Goal: Download file/media

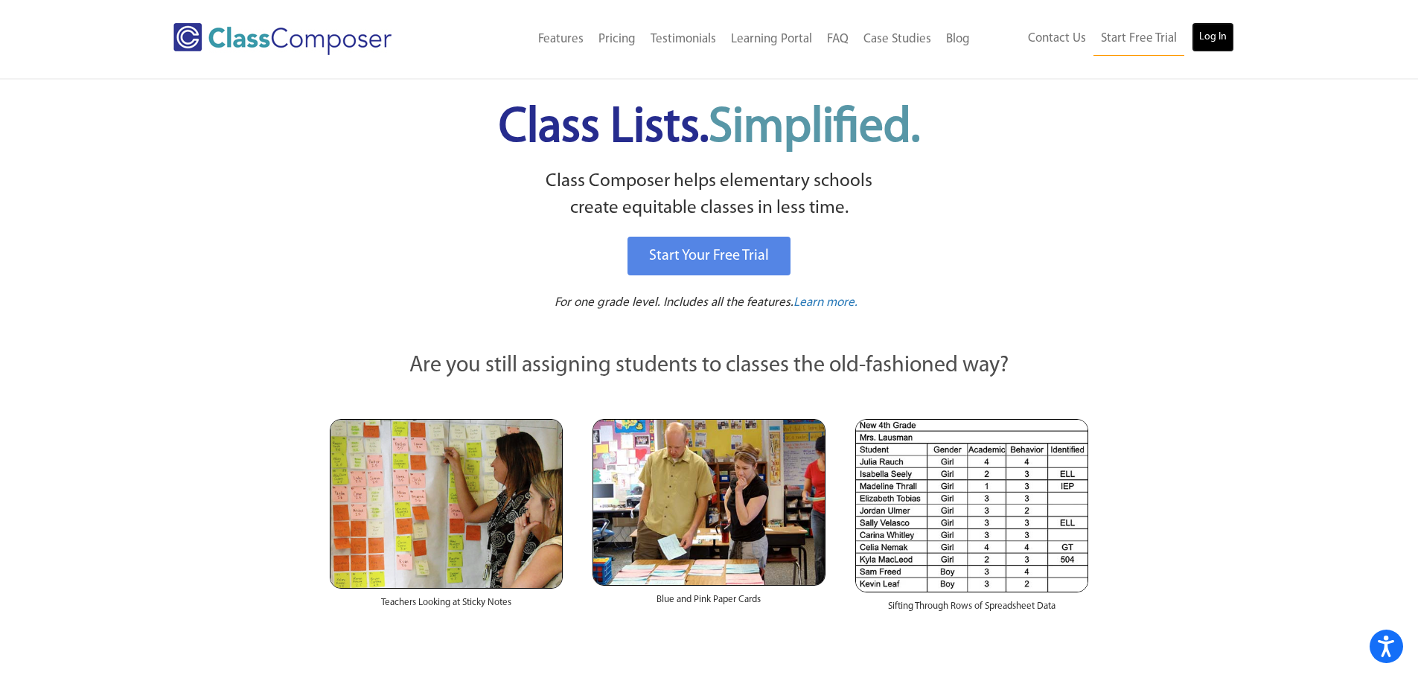
click at [1214, 36] on link "Log In" at bounding box center [1213, 37] width 42 height 30
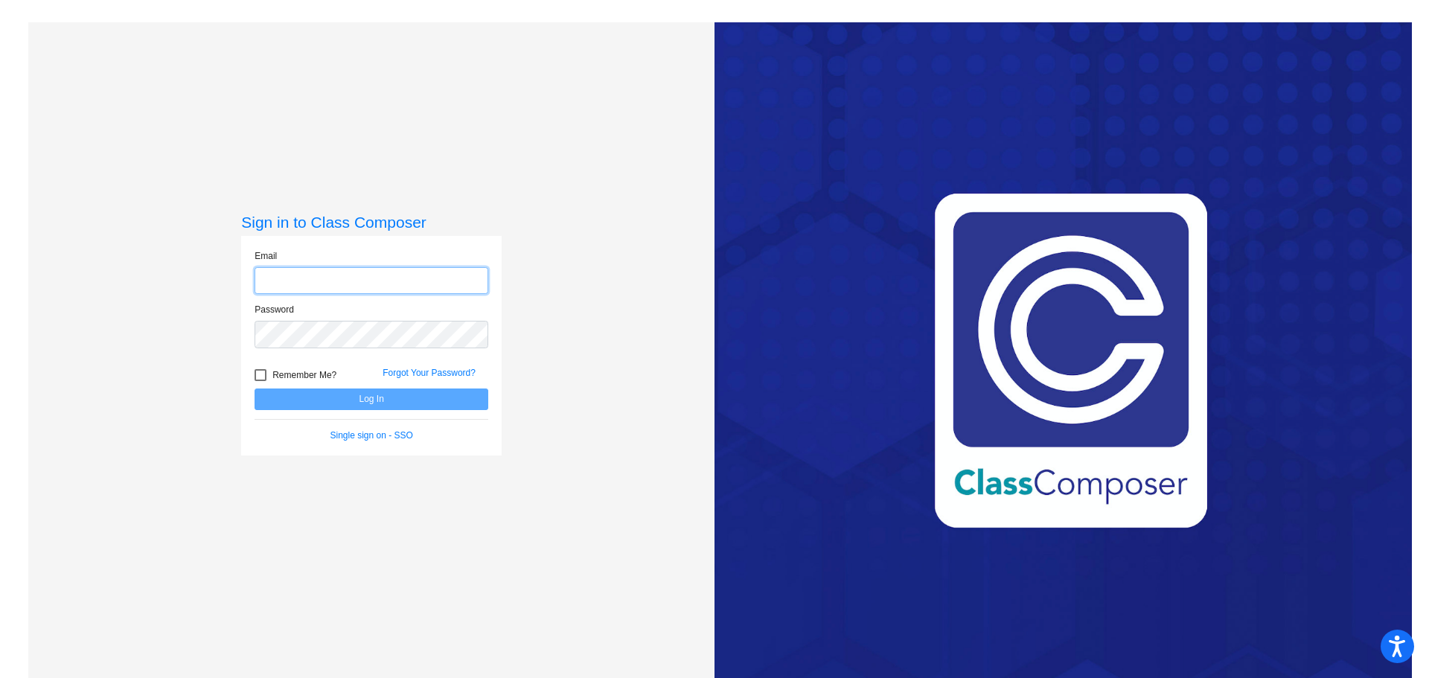
type input "dubrowa@harrisontwp.k12.nj.us"
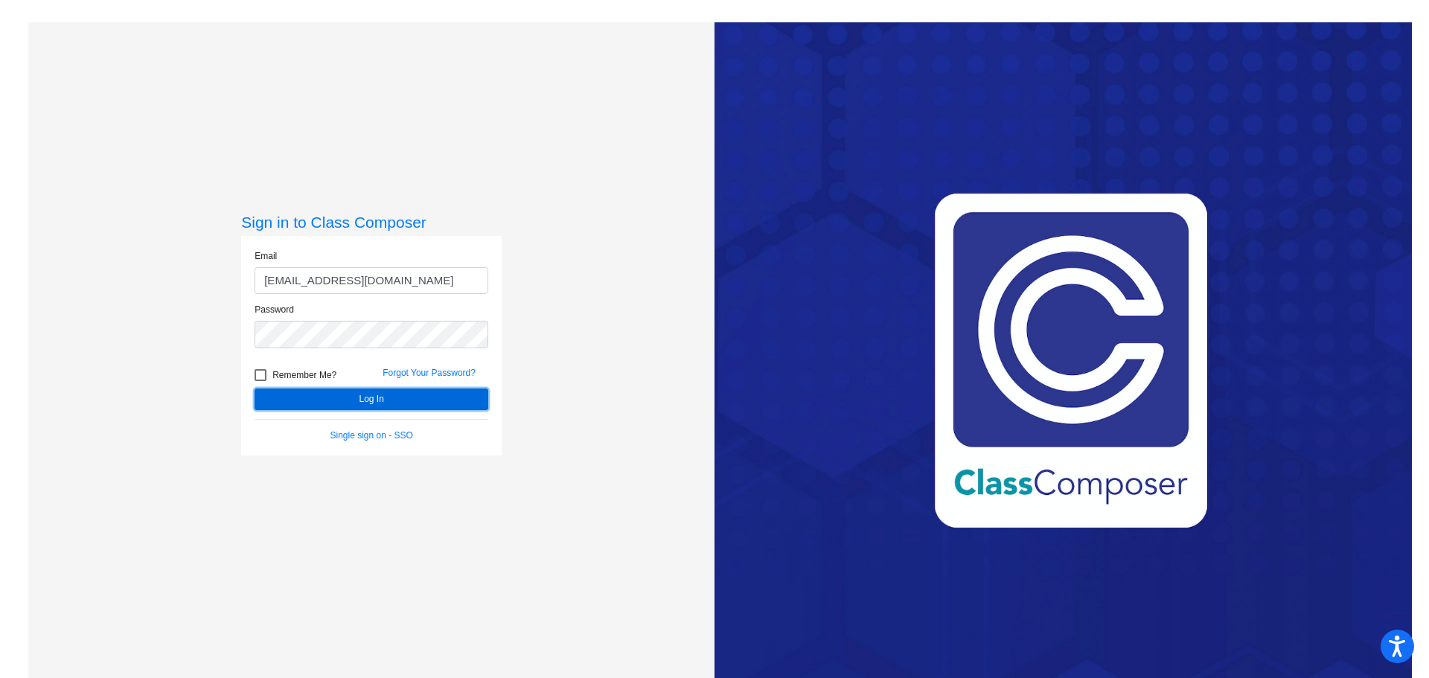
click at [386, 402] on button "Log In" at bounding box center [372, 400] width 234 height 22
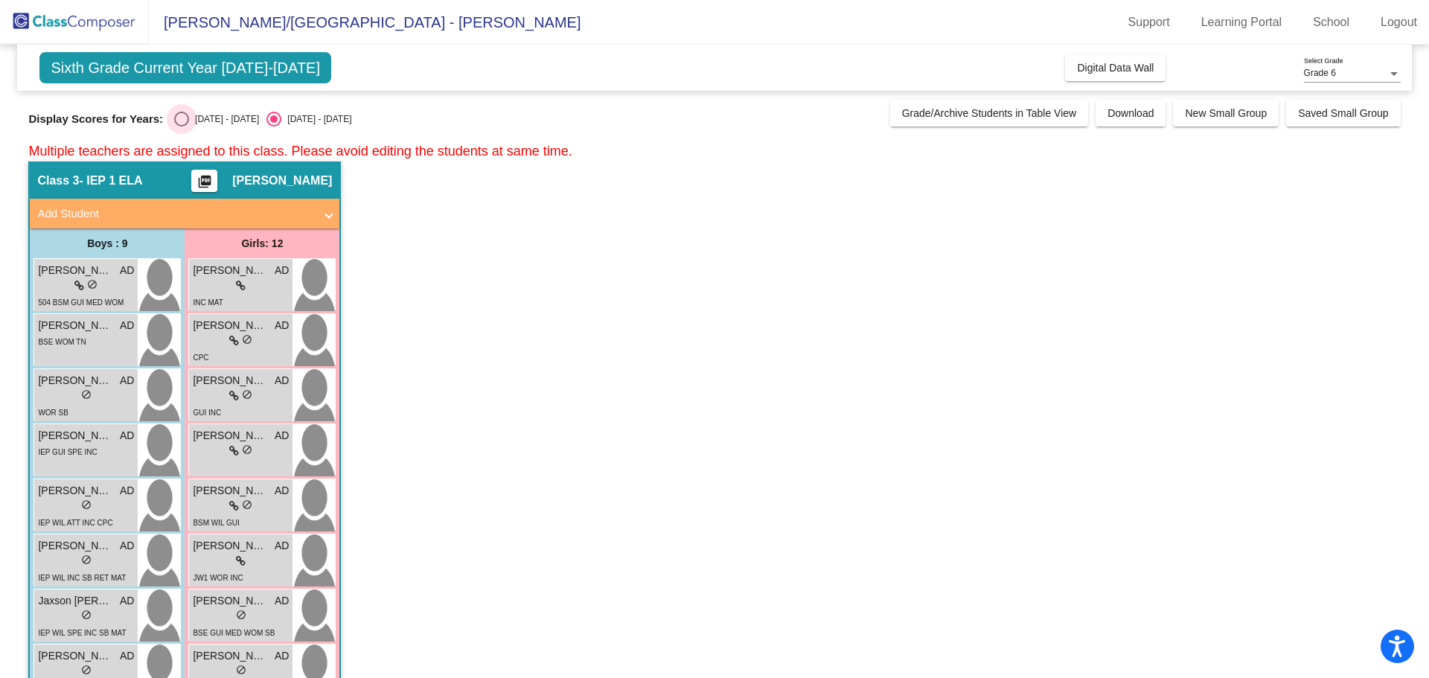
click at [179, 112] on div "Select an option" at bounding box center [181, 119] width 15 height 15
click at [181, 127] on input "2024 - 2025" at bounding box center [181, 127] width 1 height 1
radio input "true"
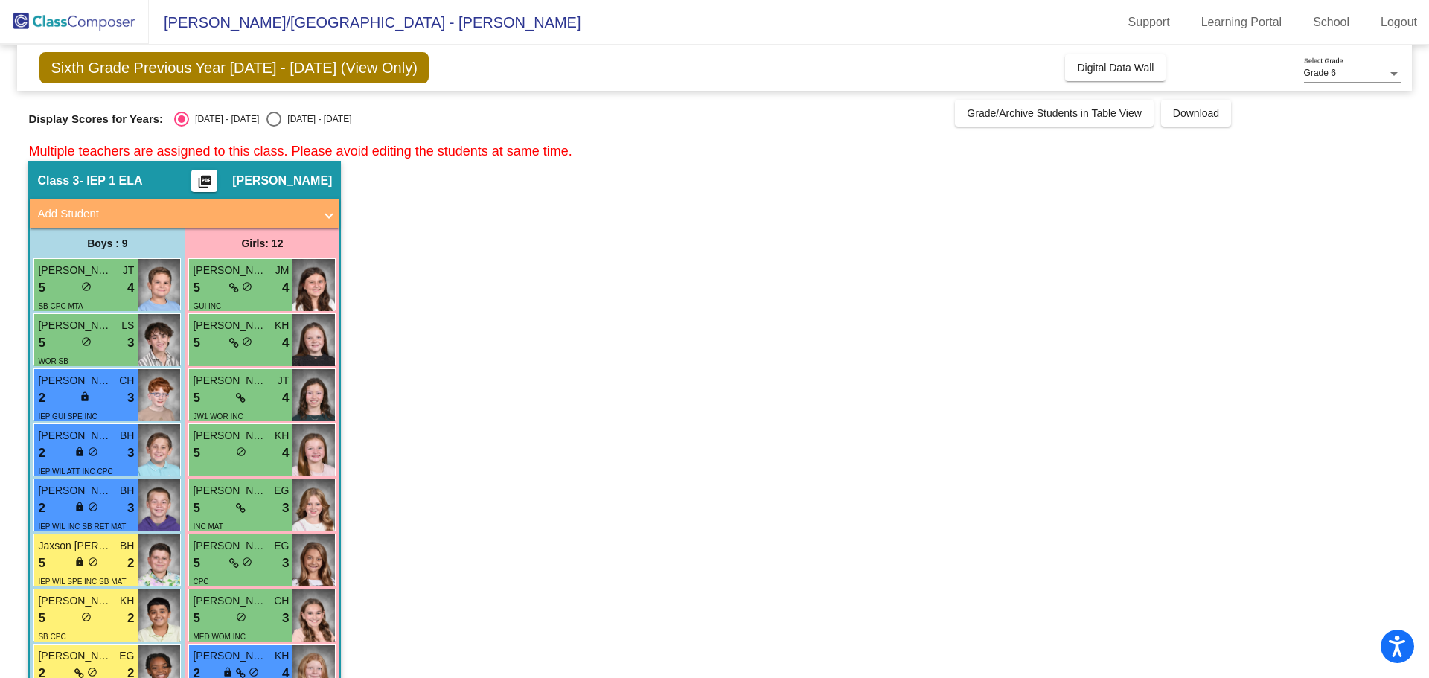
click at [214, 184] on mat-icon "picture_as_pdf" at bounding box center [205, 184] width 18 height 21
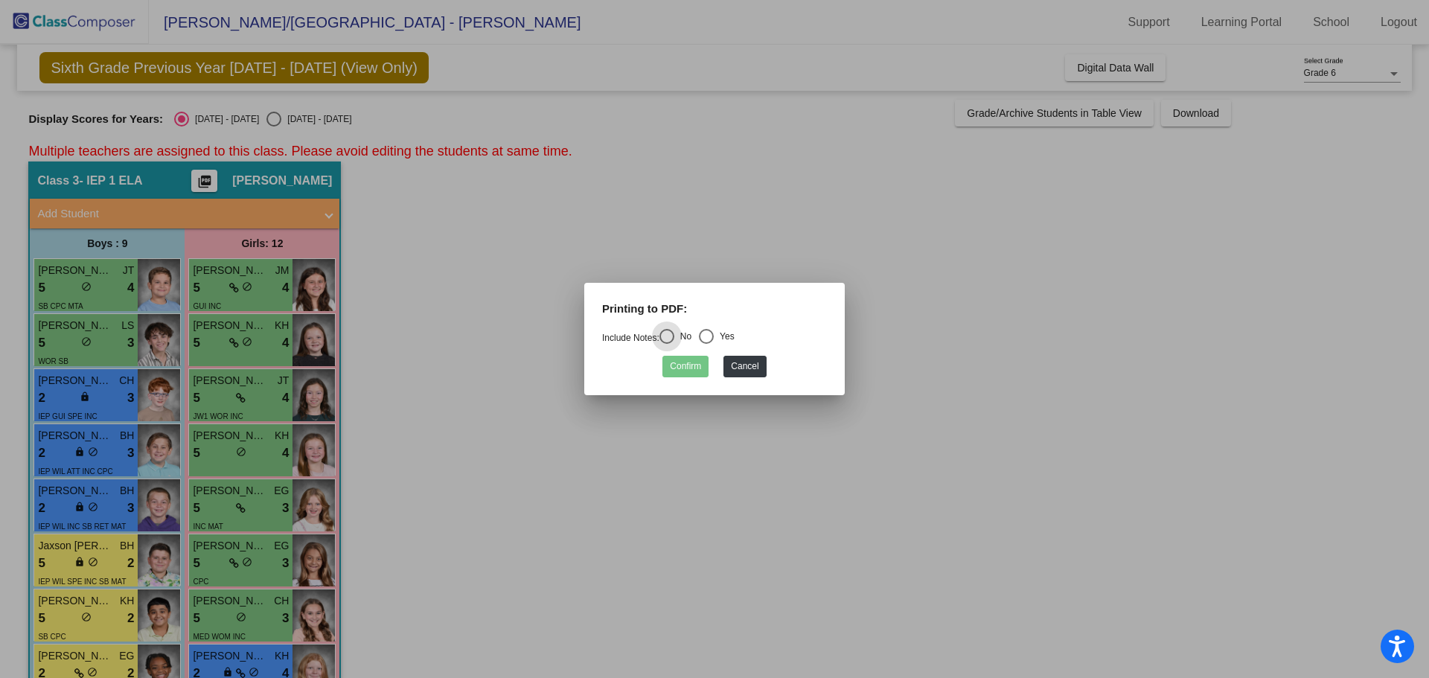
click at [714, 333] on div "Select an option" at bounding box center [706, 336] width 15 height 15
click at [706, 344] on input "Yes" at bounding box center [706, 344] width 1 height 1
radio input "true"
click at [676, 365] on button "Confirm" at bounding box center [685, 367] width 46 height 22
